Goal: Information Seeking & Learning: Learn about a topic

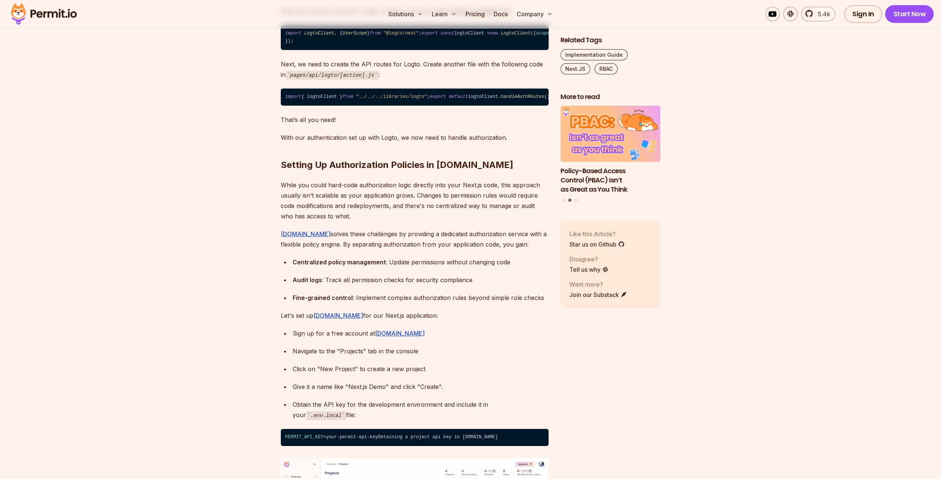
scroll to position [2189, 0]
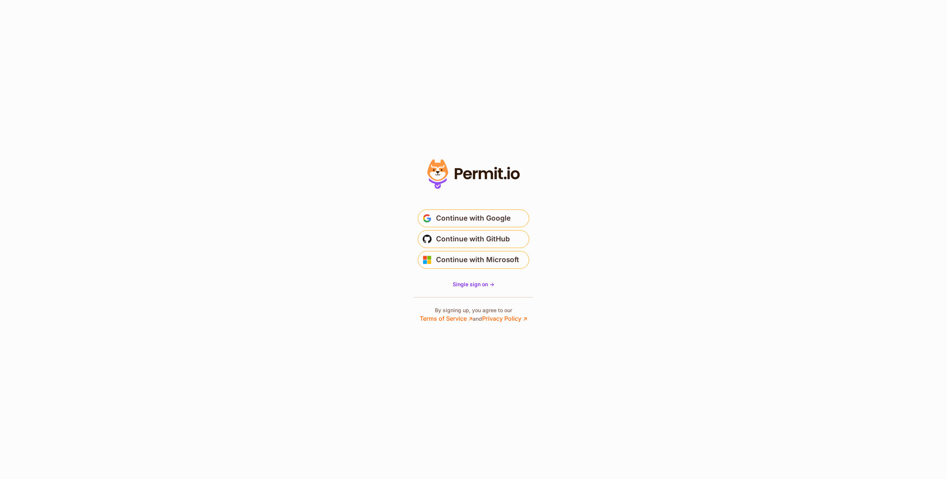
drag, startPoint x: 500, startPoint y: 171, endPoint x: 463, endPoint y: 173, distance: 37.2
click at [463, 173] on icon at bounding box center [473, 174] width 102 height 35
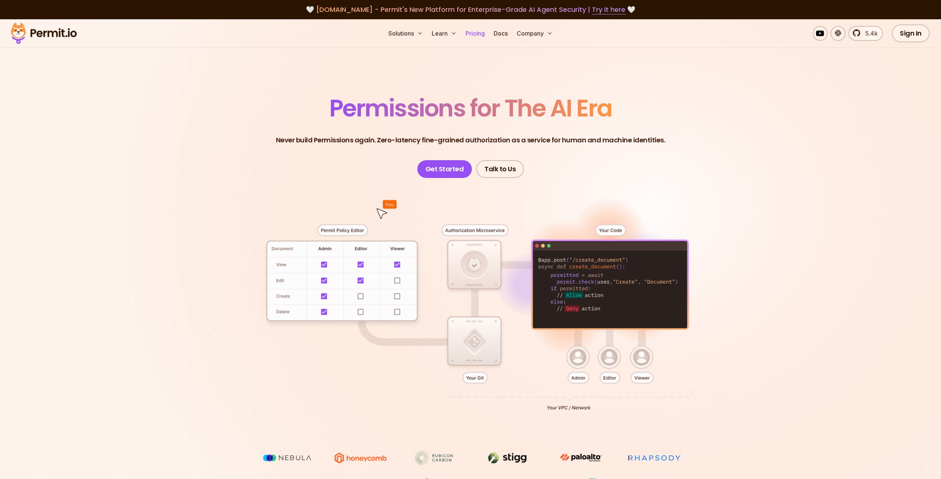
click at [473, 32] on link "Pricing" at bounding box center [475, 33] width 25 height 15
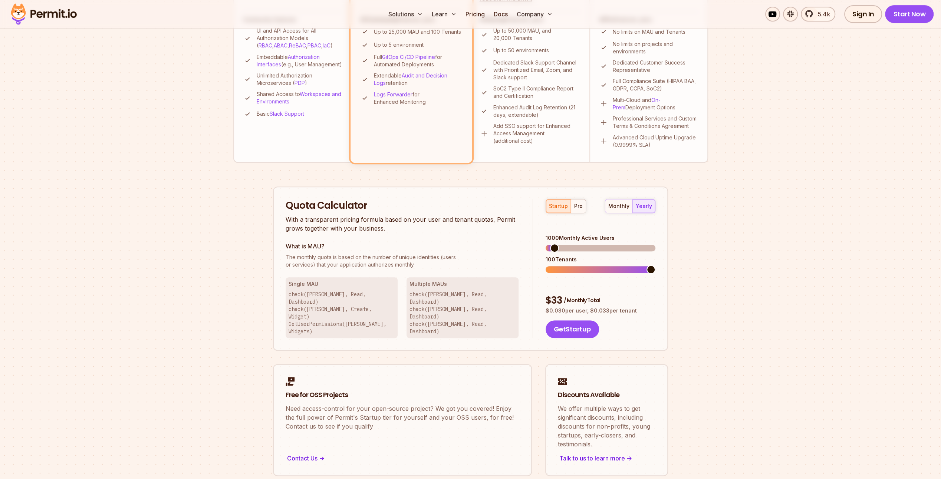
scroll to position [334, 0]
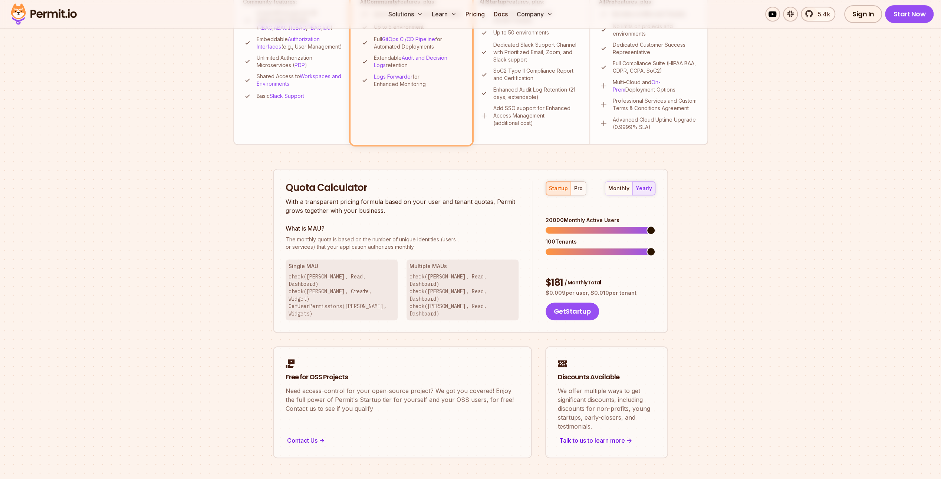
click at [655, 226] on span at bounding box center [651, 230] width 9 height 9
click at [577, 190] on div "pro" at bounding box center [578, 188] width 9 height 7
click at [563, 188] on div "startup" at bounding box center [558, 188] width 19 height 7
click at [575, 188] on div "pro" at bounding box center [578, 188] width 9 height 7
click at [556, 189] on div "startup" at bounding box center [558, 188] width 19 height 7
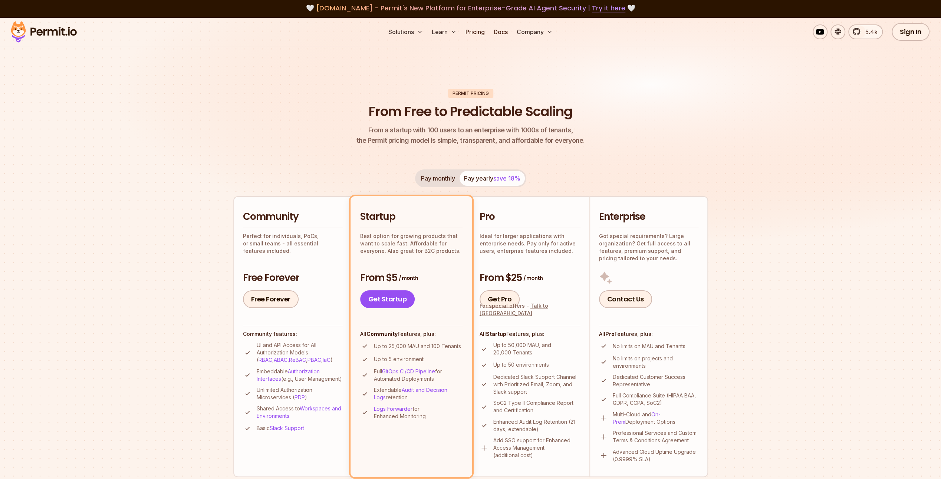
scroll to position [0, 0]
